Goal: Find contact information: Find contact information

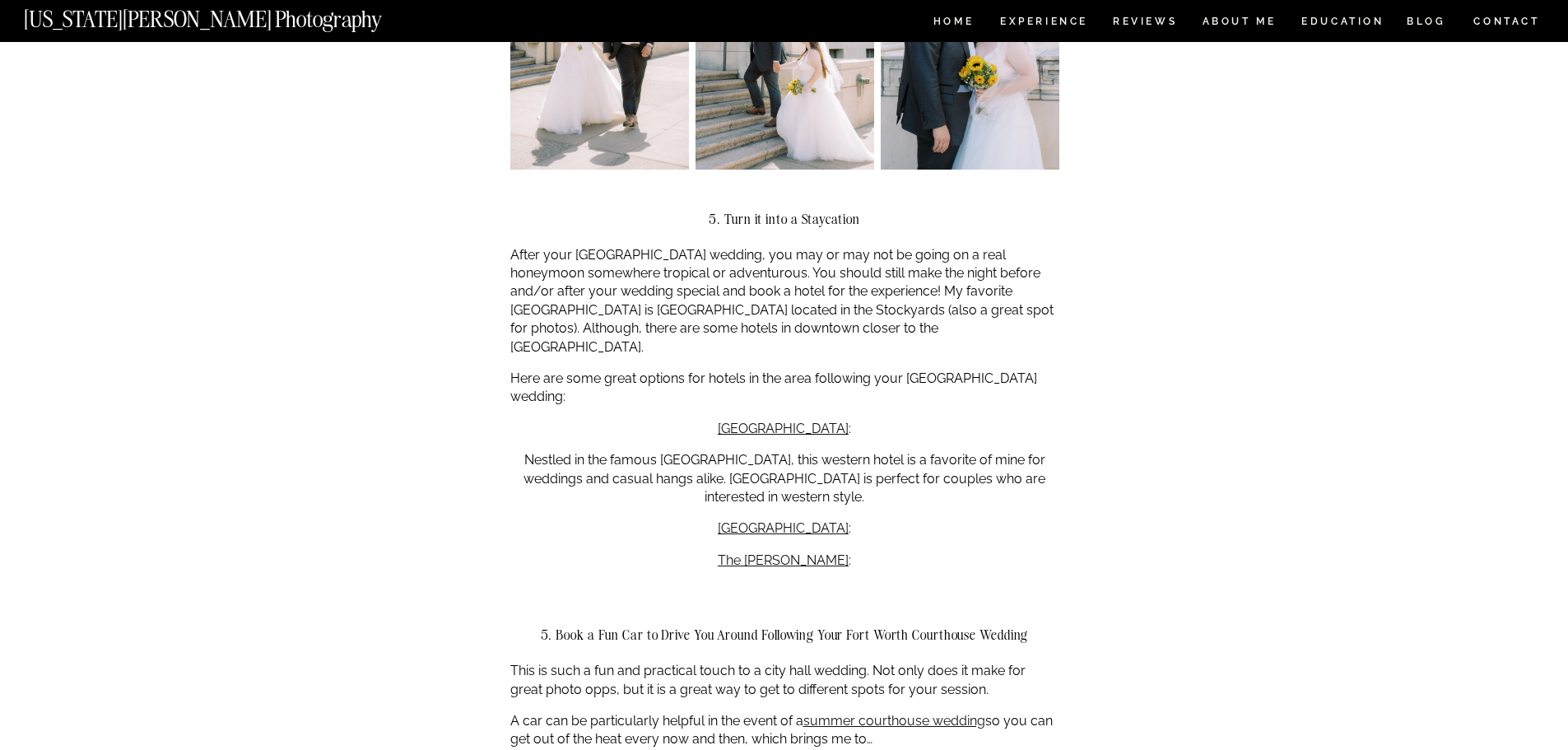
scroll to position [1647, 0]
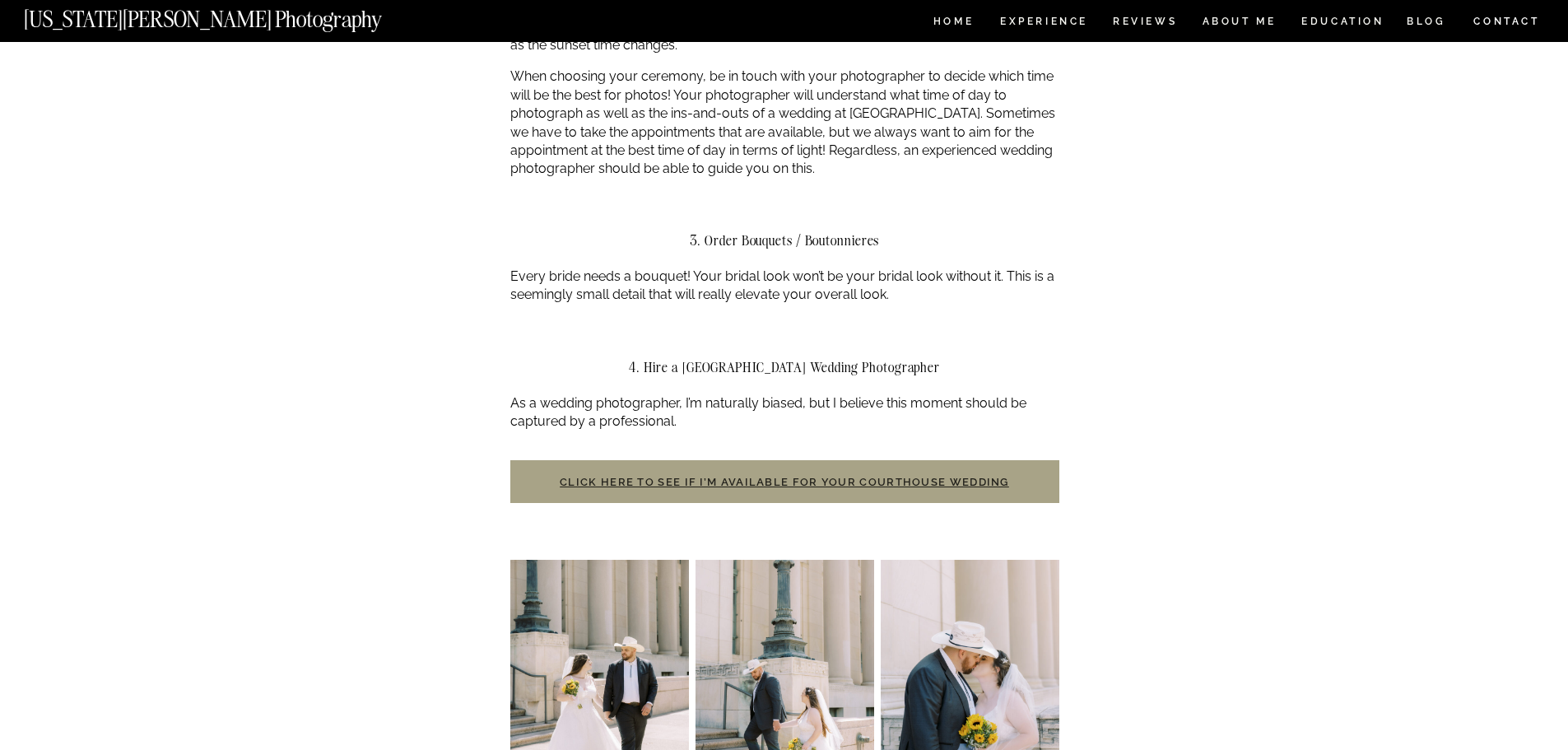
click at [687, 479] on link "Click here to see if I’m available for your courthouse wedding" at bounding box center [784, 482] width 449 height 12
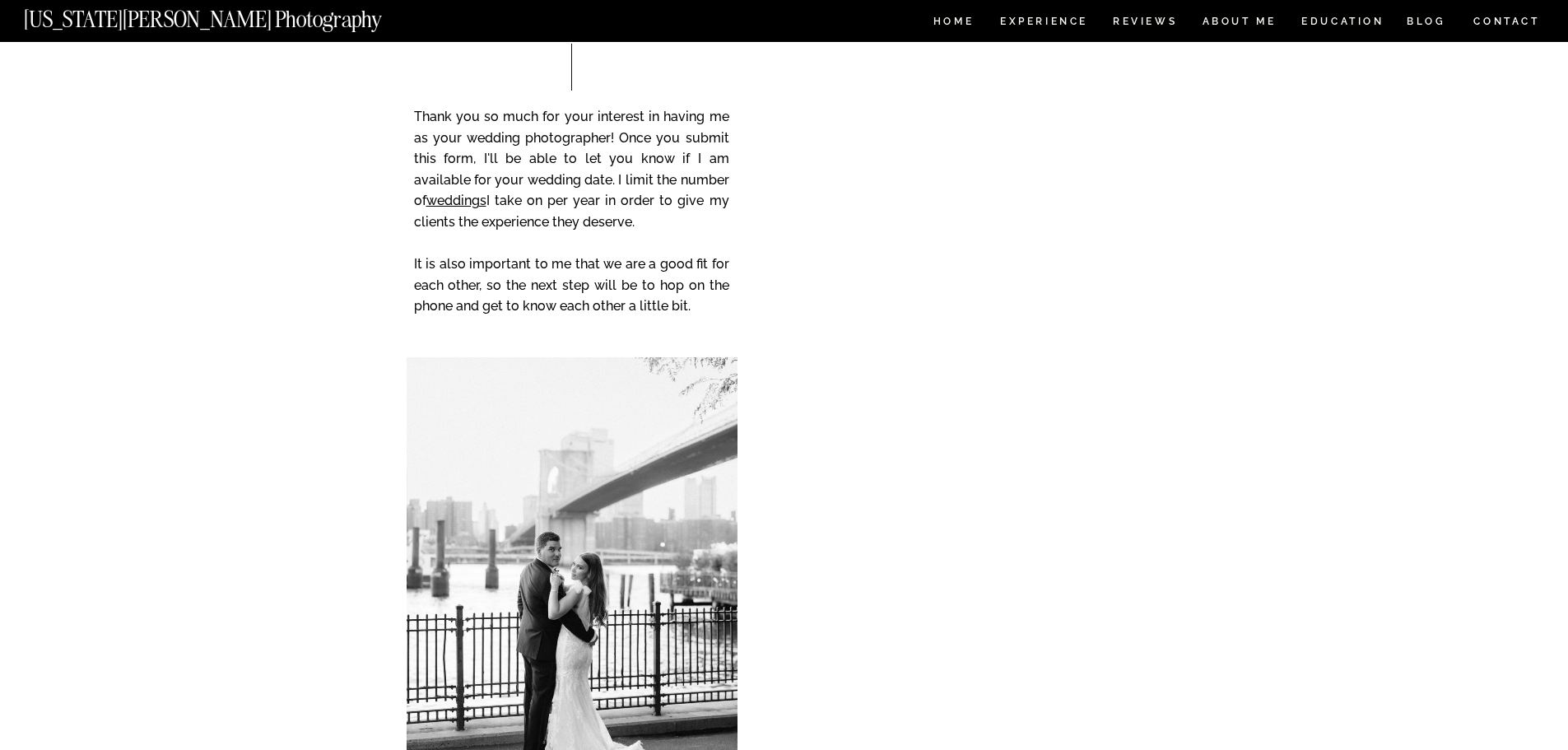
scroll to position [494, 0]
